Goal: Check status

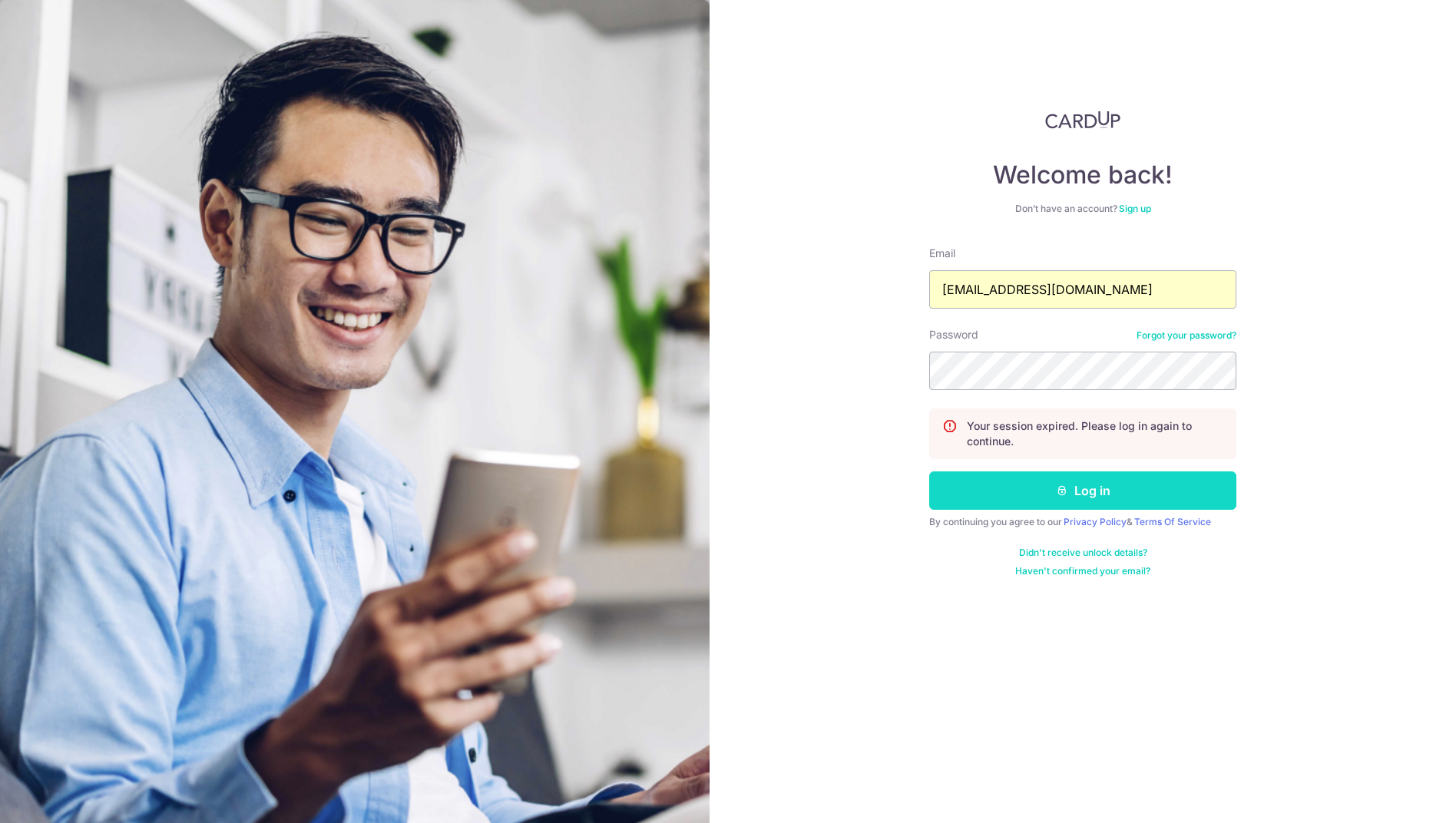
click at [1105, 480] on button "Log in" at bounding box center [1082, 491] width 307 height 38
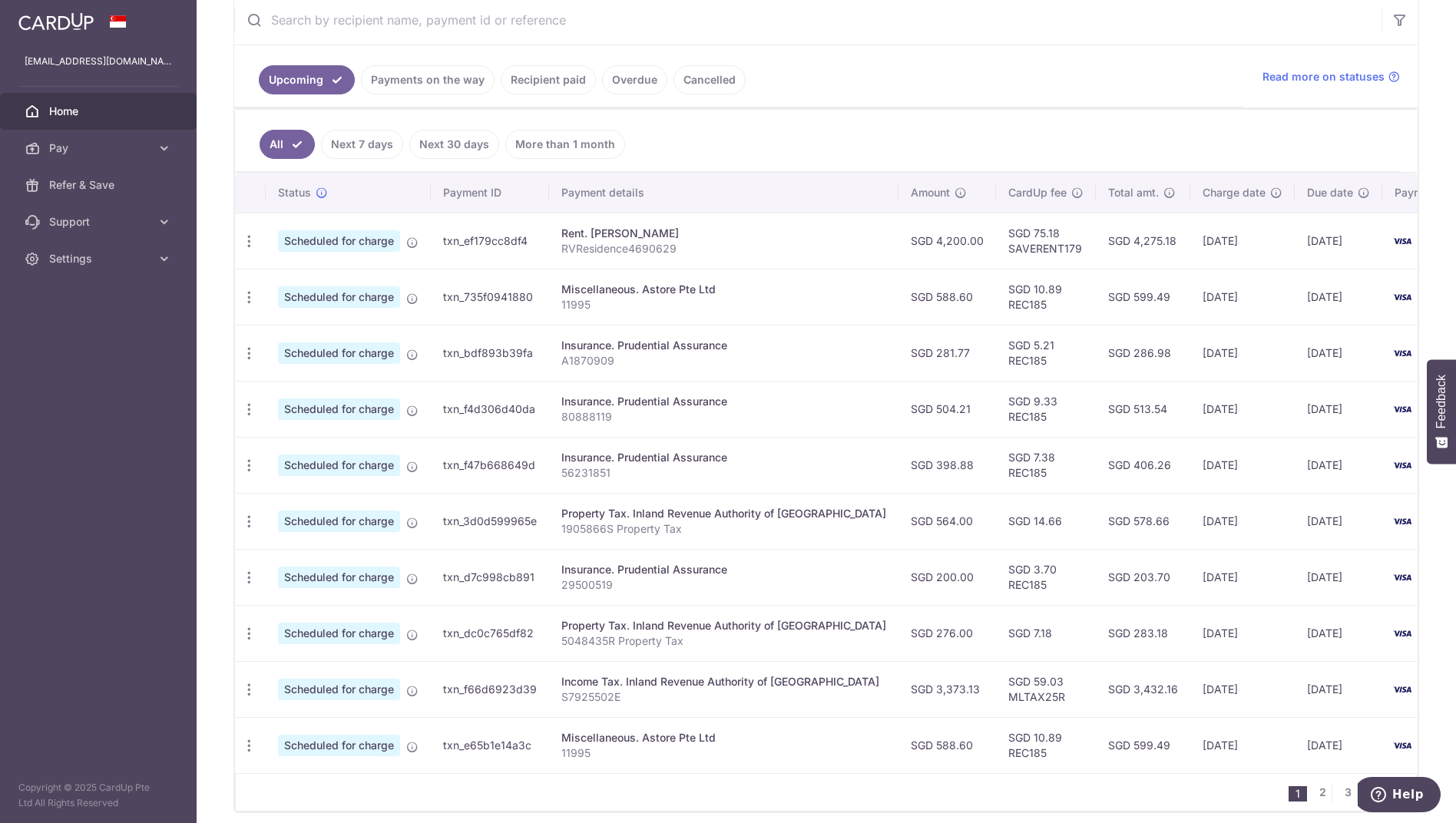
scroll to position [371, 0]
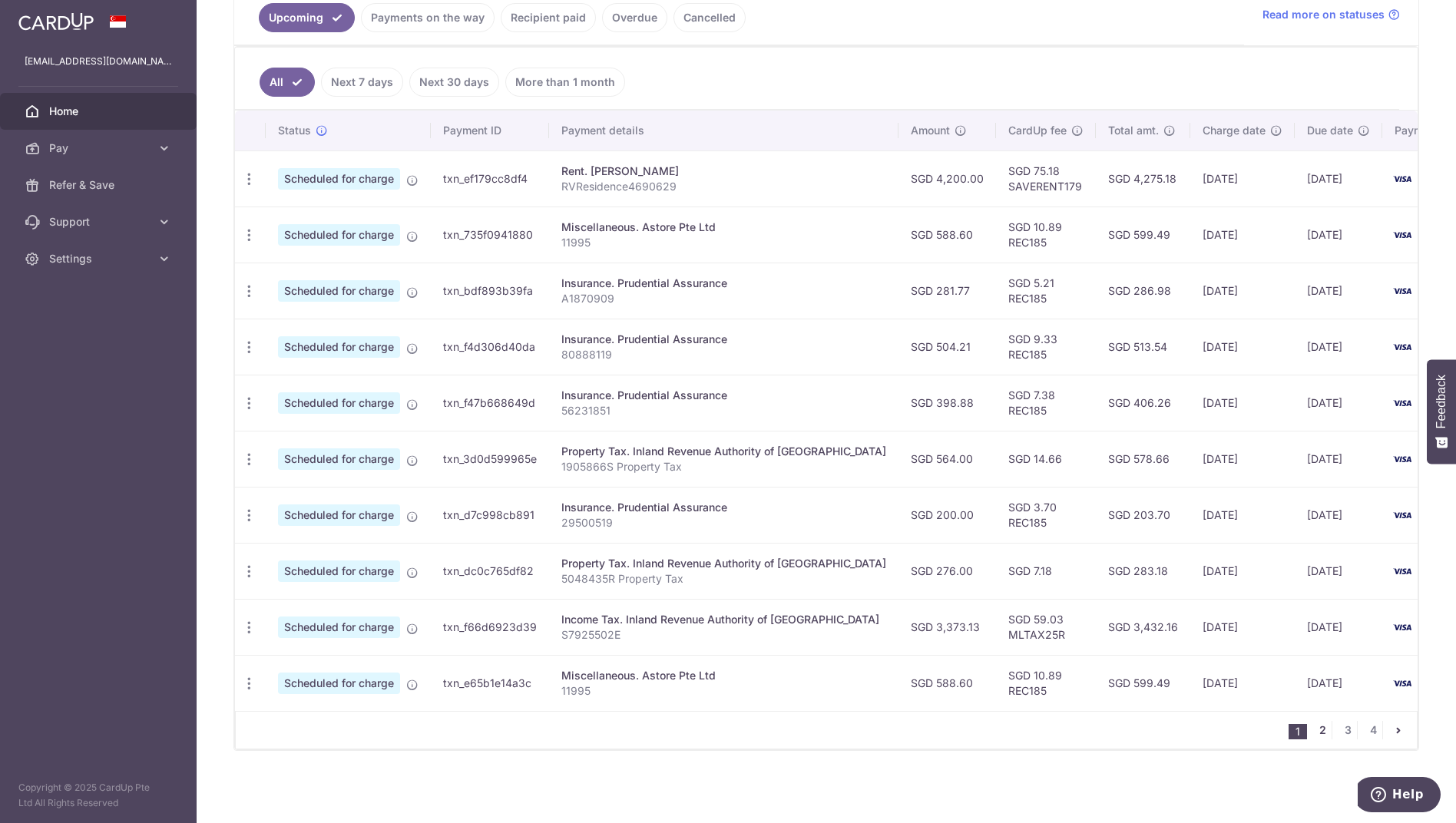
click at [1318, 730] on link "2" at bounding box center [1321, 729] width 18 height 18
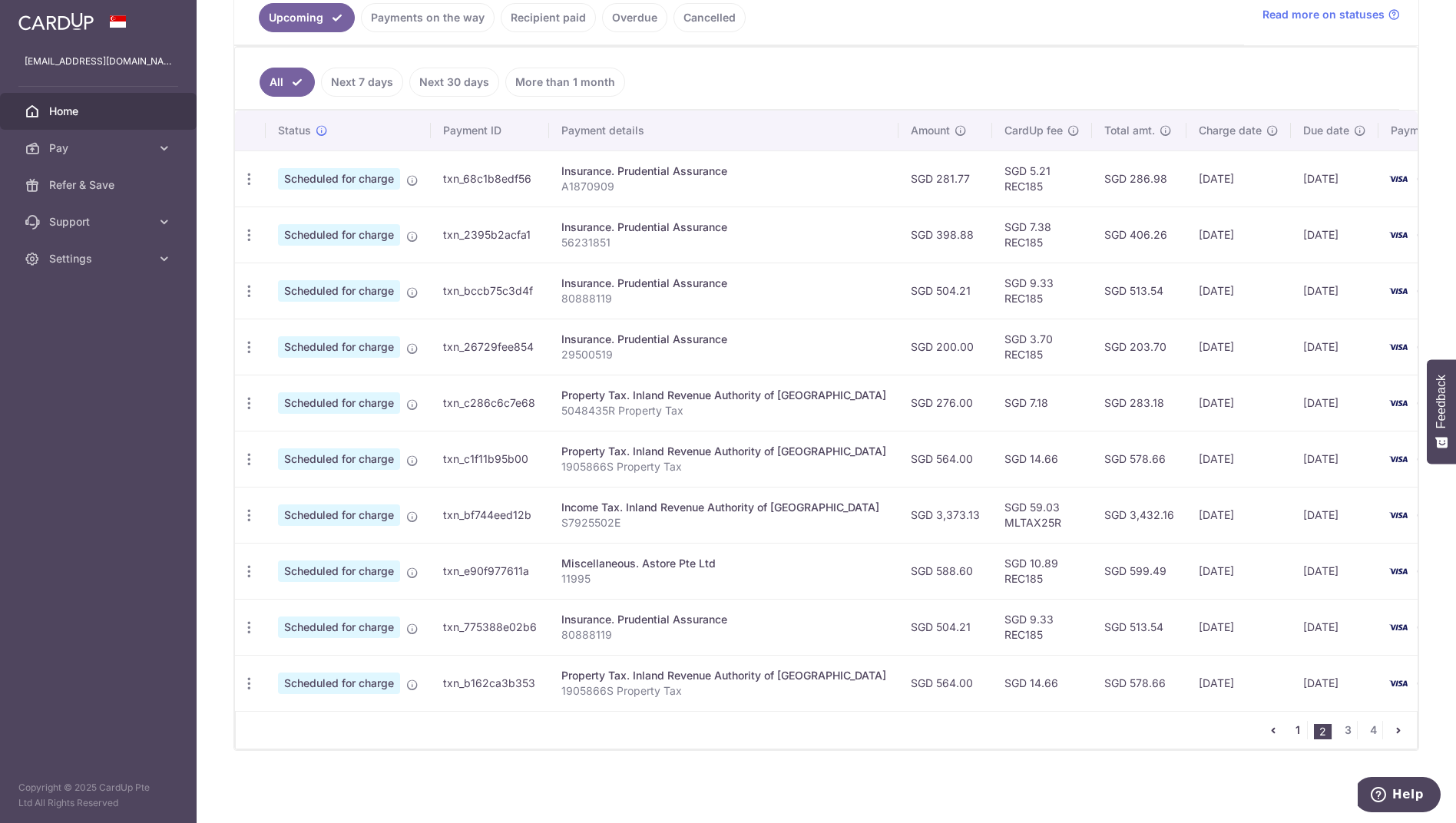
click at [1295, 730] on link "1" at bounding box center [1297, 729] width 18 height 18
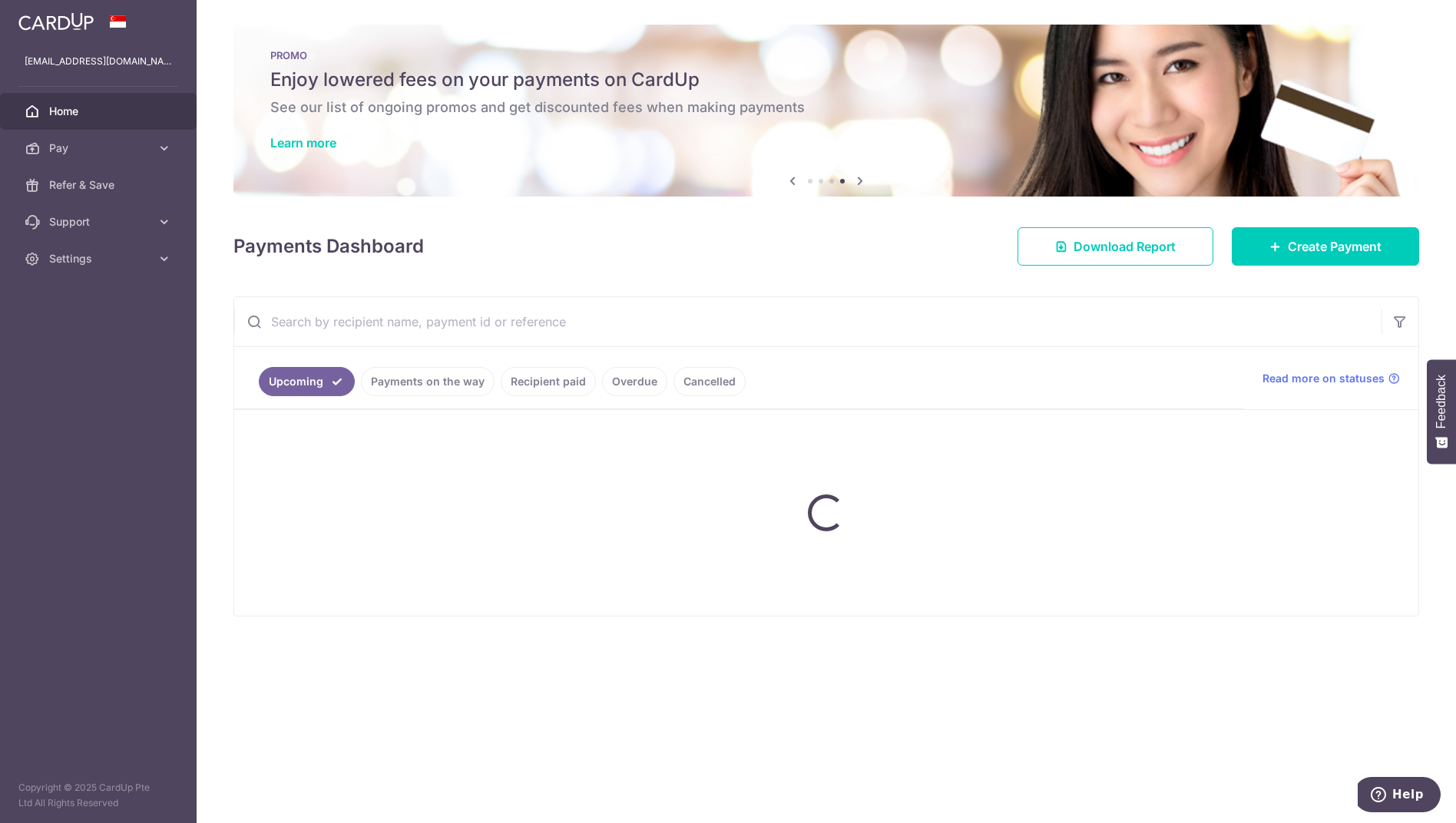
scroll to position [0, 0]
click at [829, 282] on div "× Pause Schedule Pause all future payments in this series Pause just this one p…" at bounding box center [826, 412] width 1259 height 823
